Goal: Navigation & Orientation: Find specific page/section

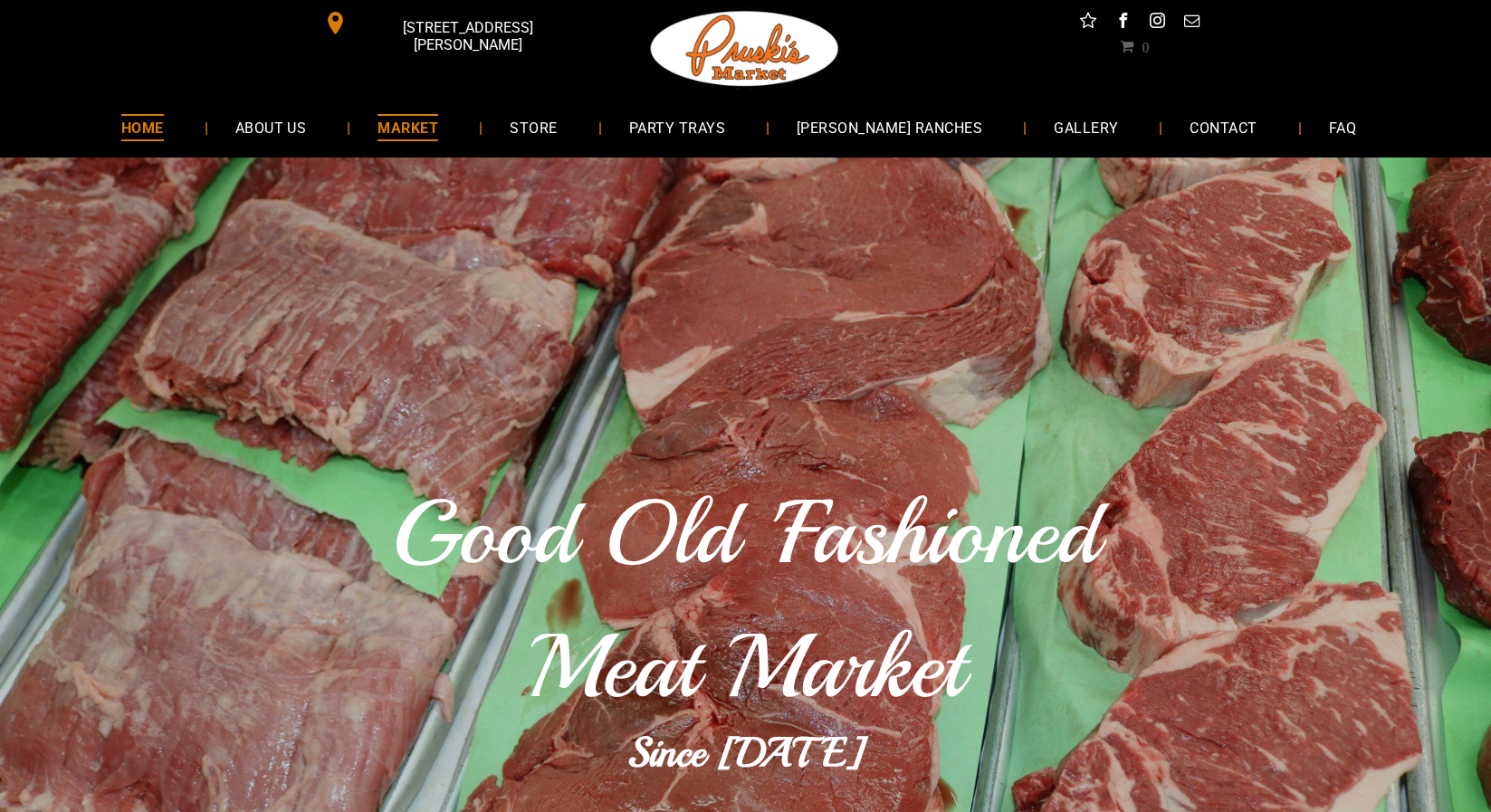
click at [432, 121] on span "MARKET" at bounding box center [408, 127] width 61 height 26
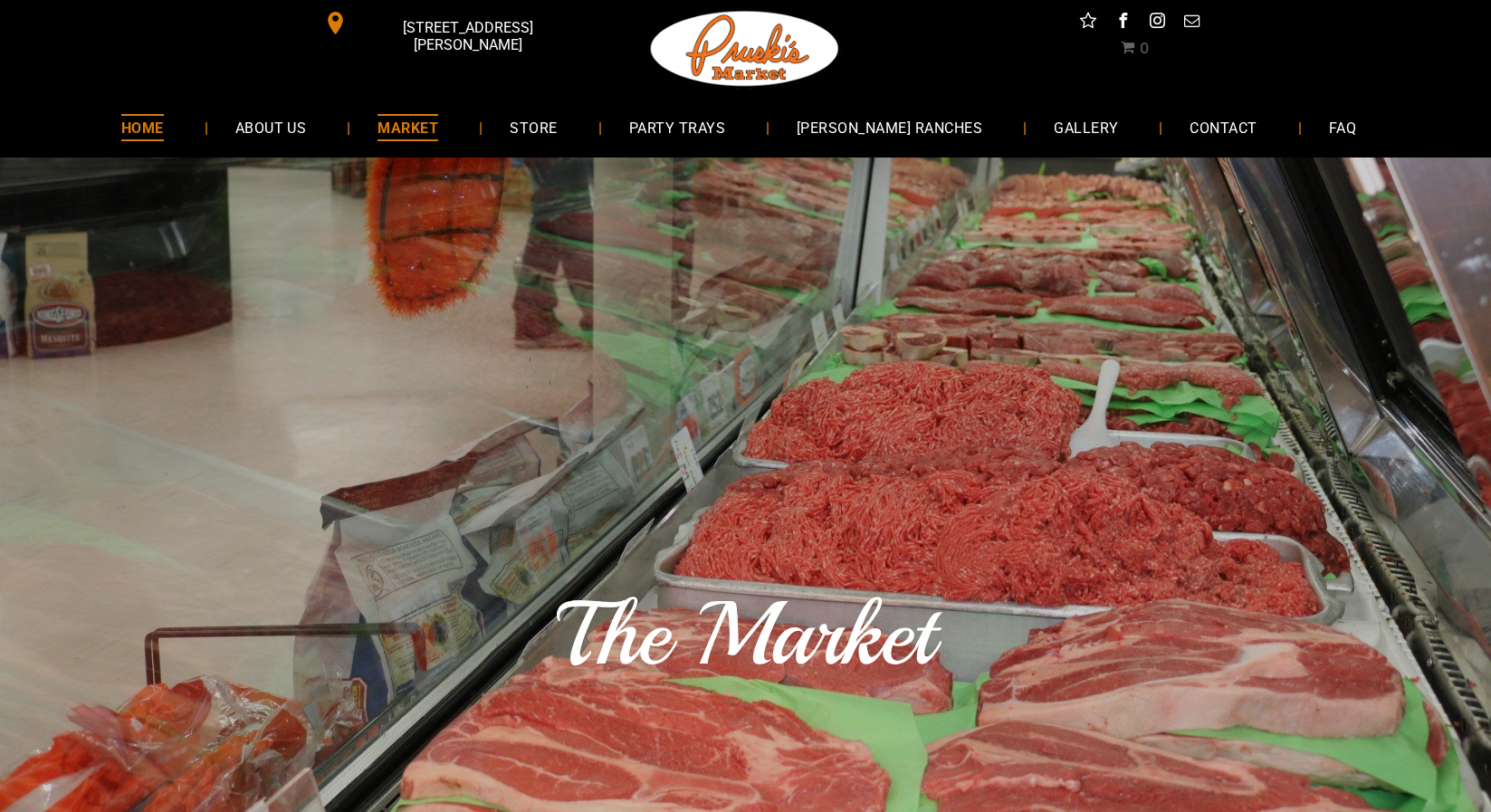
click at [164, 123] on span "HOME" at bounding box center [143, 127] width 42 height 26
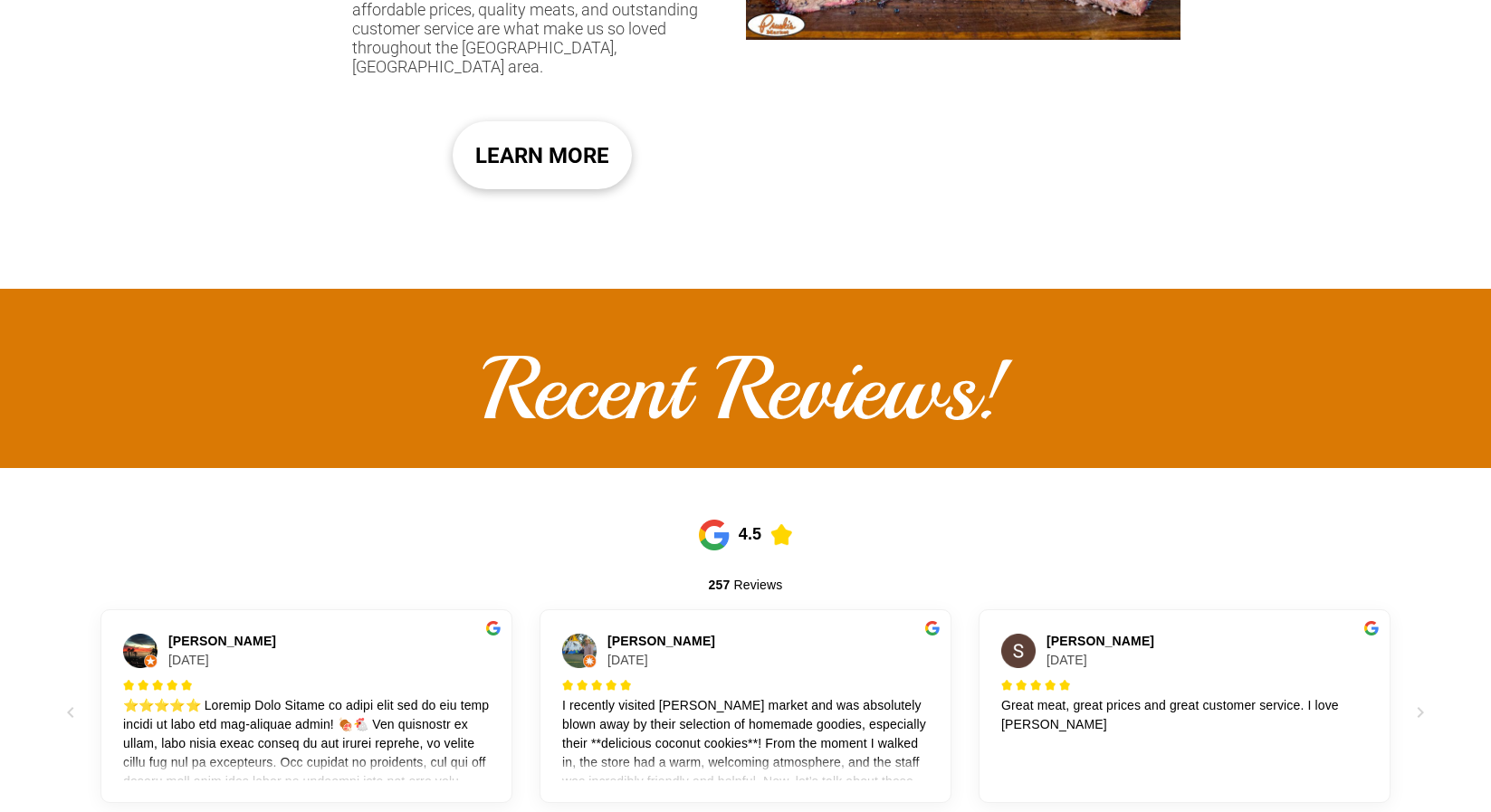
scroll to position [1754, 0]
